Goal: Check status: Check status

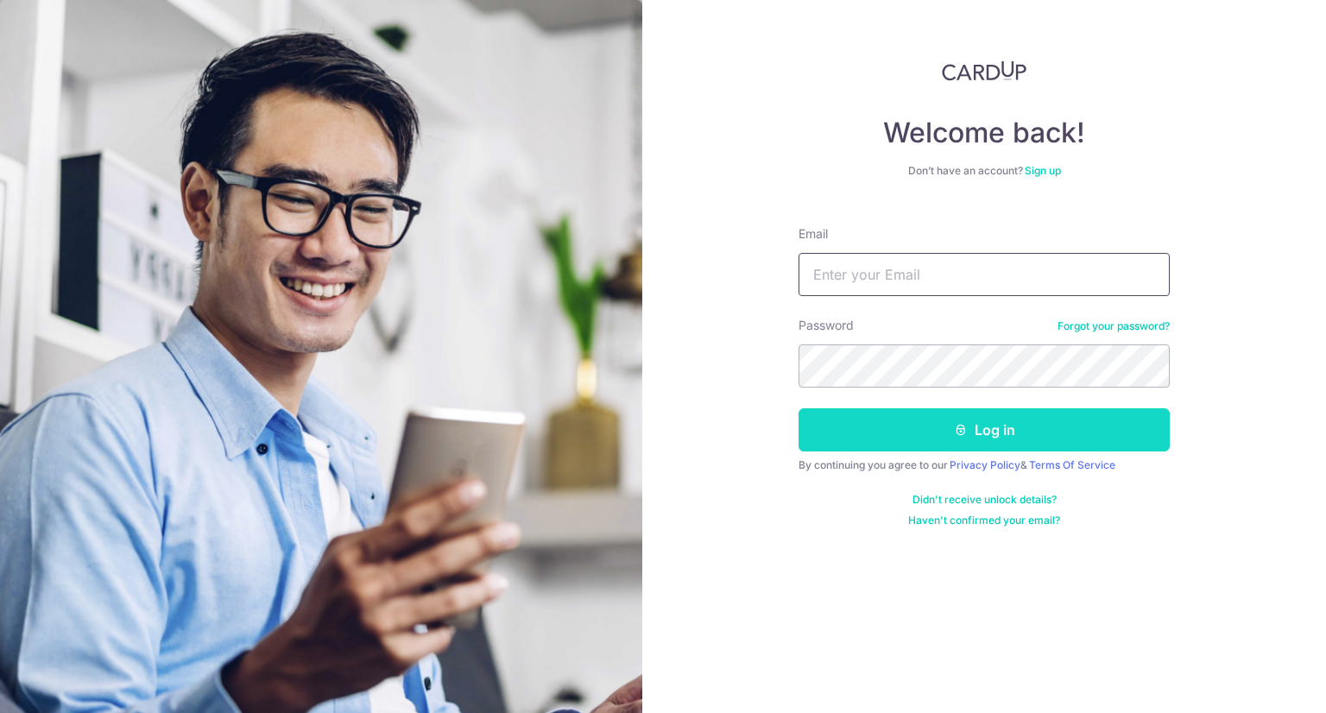
type input "[DOMAIN_NAME][EMAIL_ADDRESS][DOMAIN_NAME]"
click at [974, 421] on button "Log in" at bounding box center [983, 429] width 371 height 43
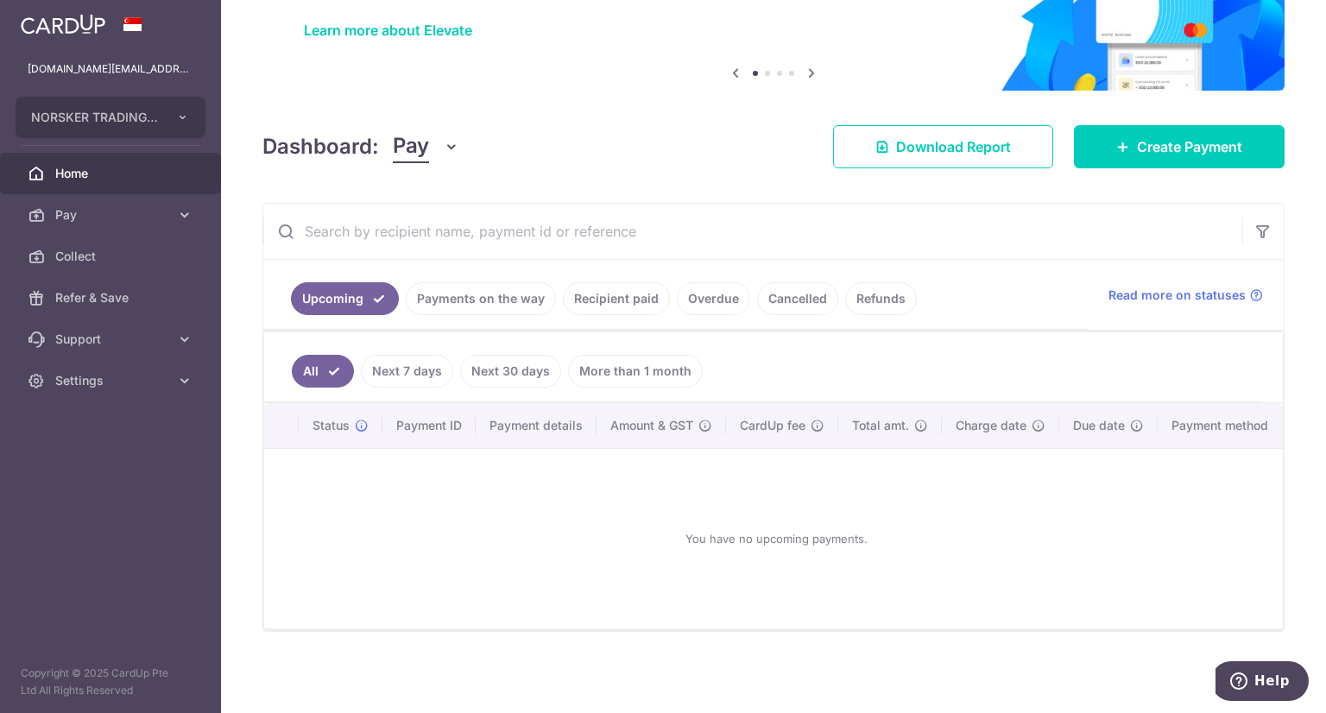
click at [520, 287] on link "Payments on the way" at bounding box center [481, 298] width 150 height 33
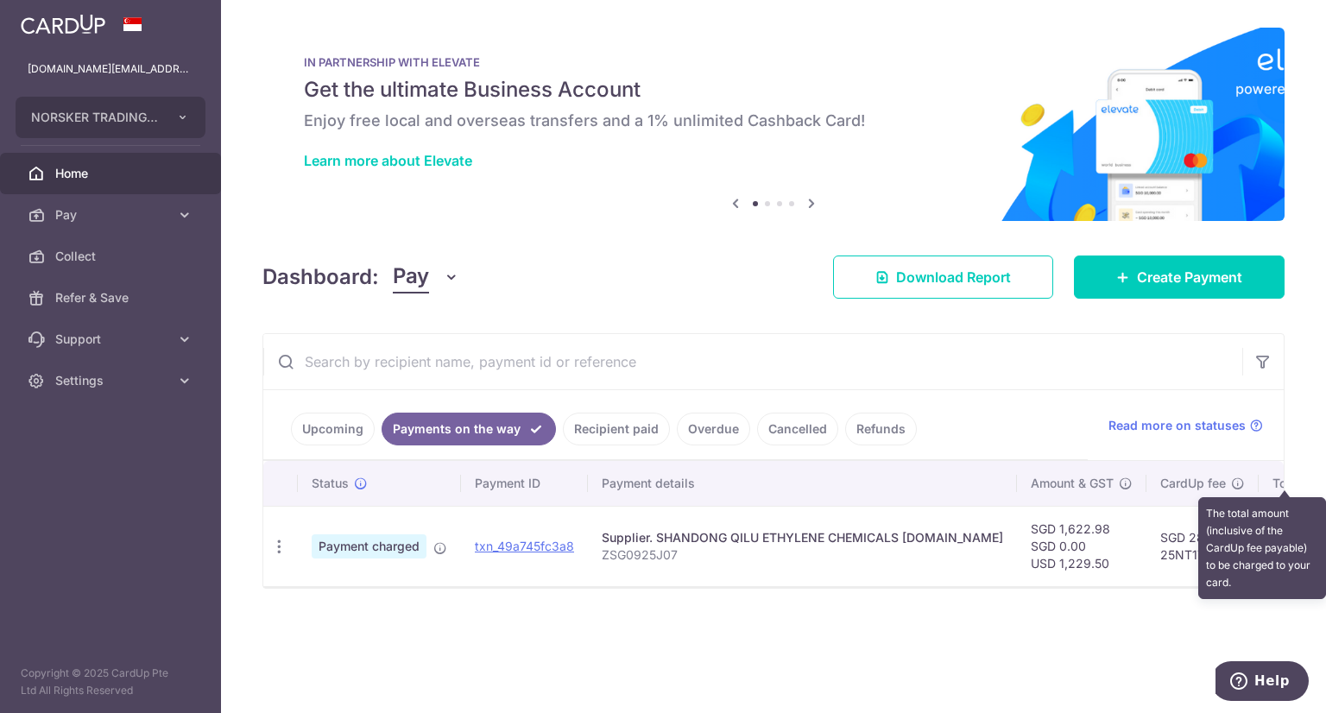
click at [1334, 481] on icon at bounding box center [1341, 483] width 14 height 14
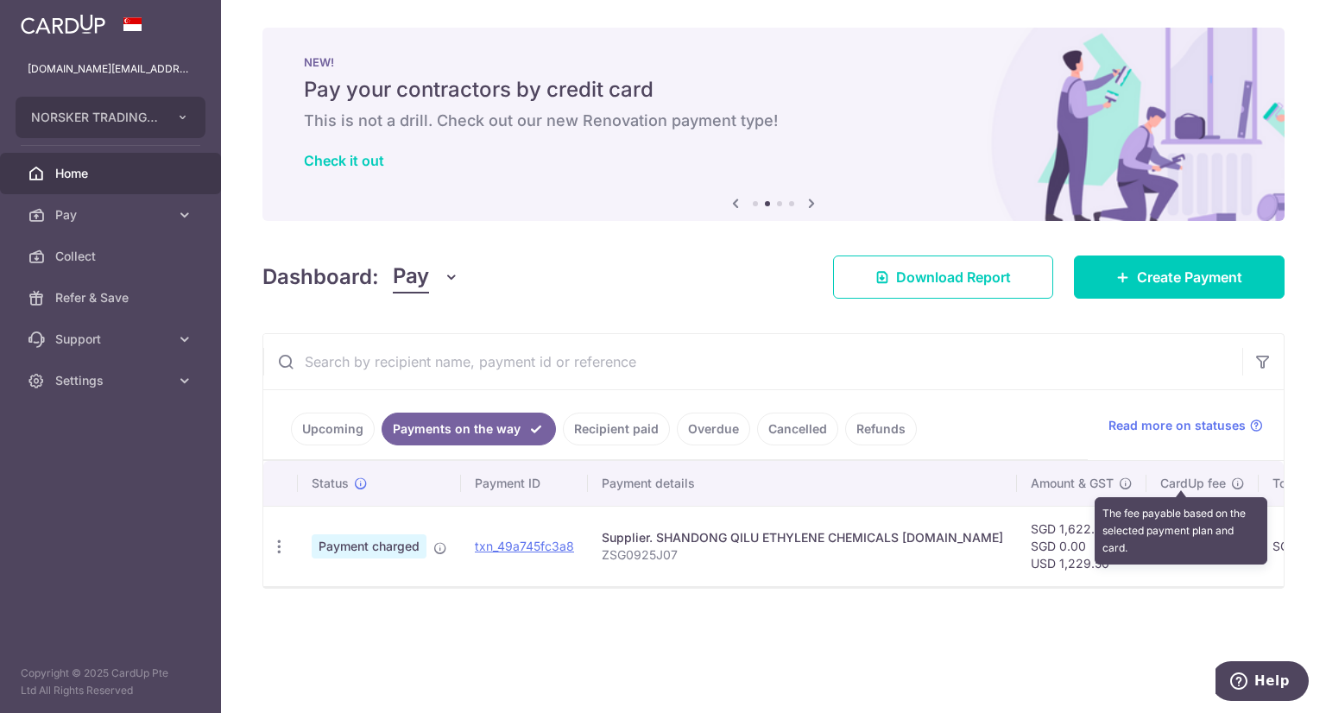
click at [1231, 481] on icon at bounding box center [1238, 483] width 14 height 14
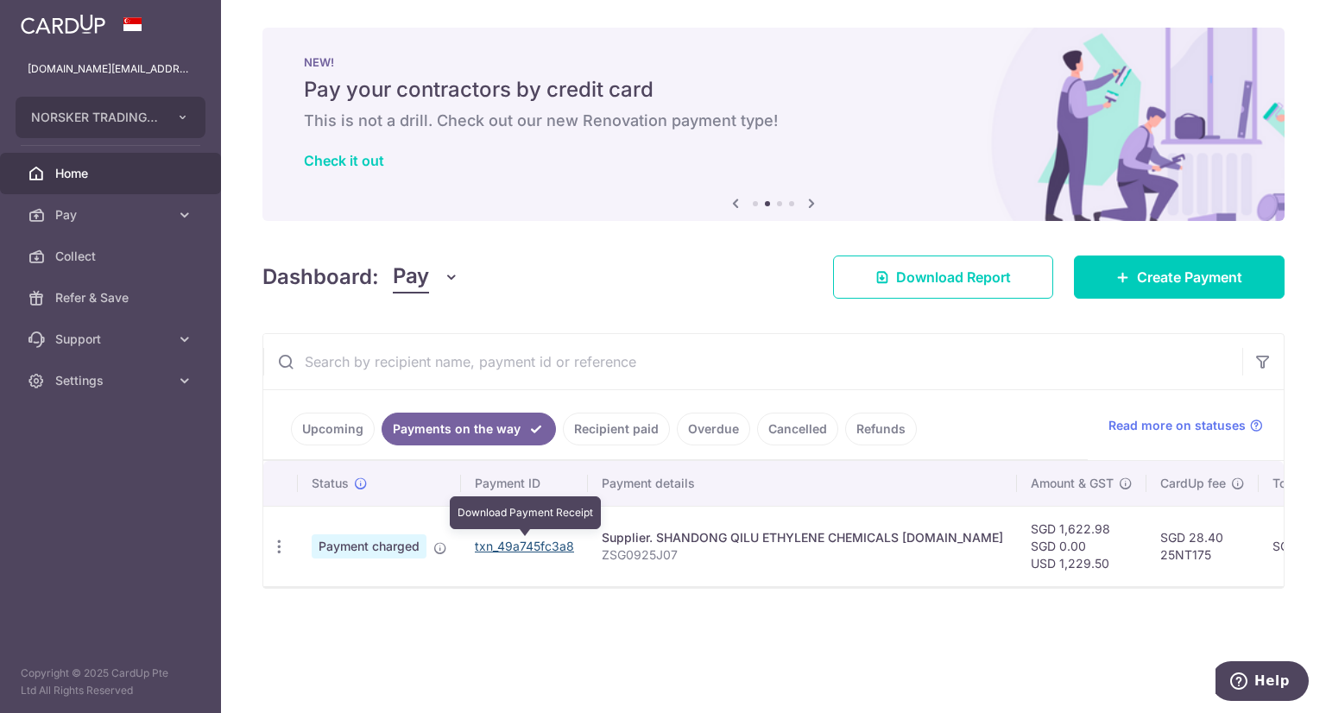
click at [541, 542] on link "txn_49a745fc3a8" at bounding box center [524, 546] width 99 height 15
click at [1313, 700] on div at bounding box center [1313, 700] width 0 height 0
